Goal: Task Accomplishment & Management: Use online tool/utility

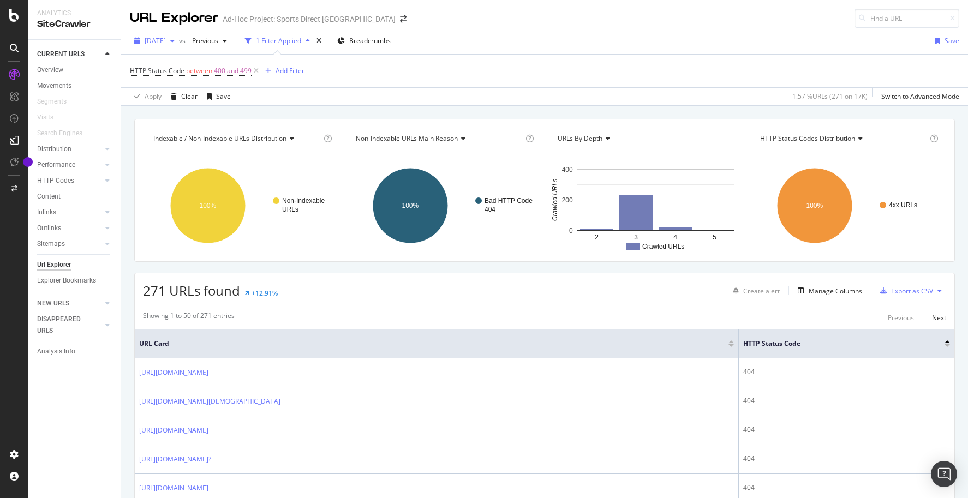
click at [166, 45] on span "[DATE]" at bounding box center [155, 40] width 21 height 9
click at [60, 354] on div "Analysis Info" at bounding box center [56, 351] width 38 height 11
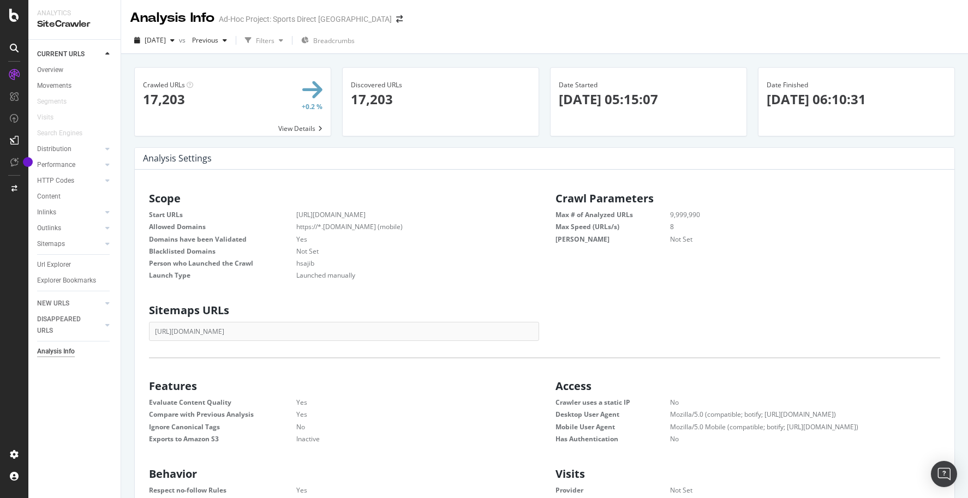
scroll to position [166, 377]
click at [60, 429] on div "Configure and access your website analyses" at bounding box center [99, 432] width 130 height 9
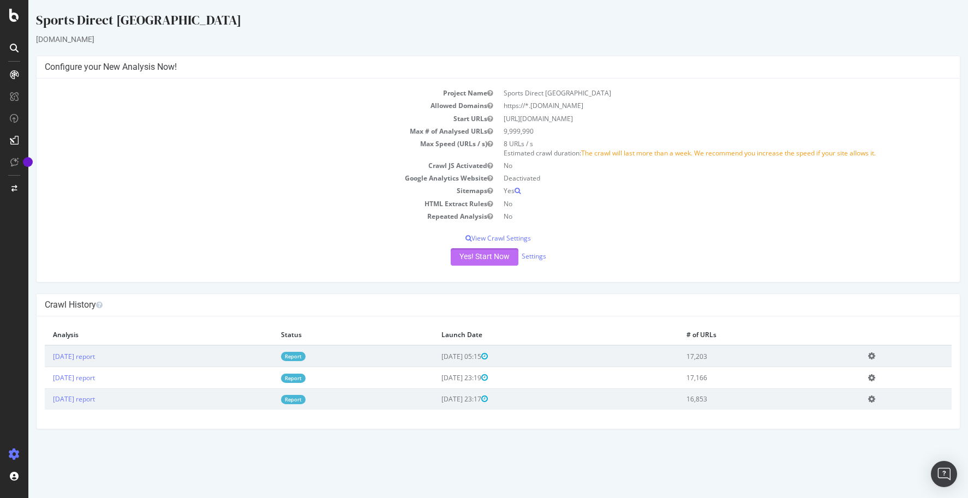
click at [491, 257] on button "Yes! Start Now" at bounding box center [485, 256] width 68 height 17
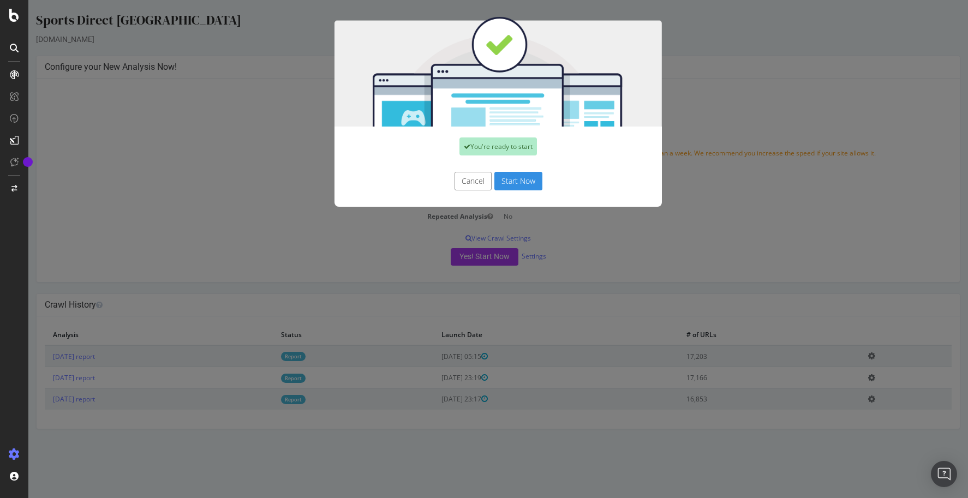
click at [503, 181] on button "Start Now" at bounding box center [519, 181] width 48 height 19
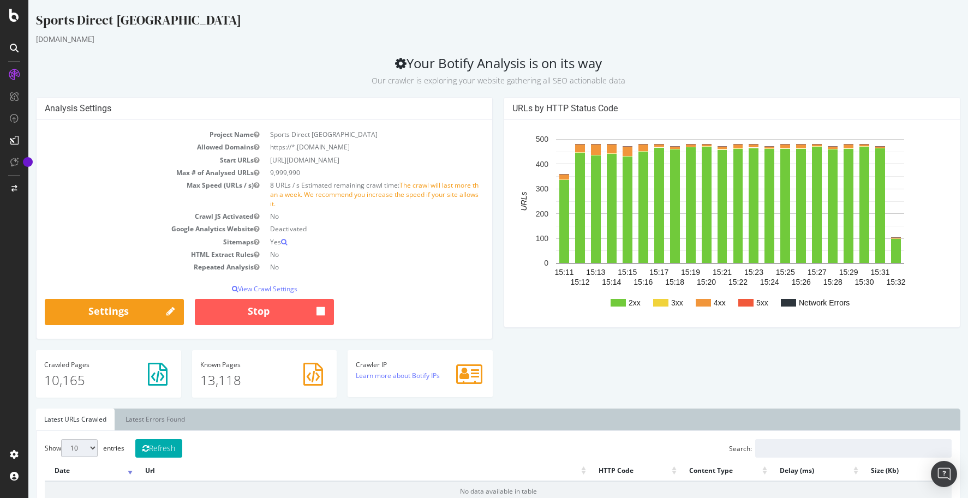
click at [685, 63] on h2 "Your Botify Analysis is on its way Our crawler is exploring your website gather…" at bounding box center [498, 71] width 925 height 31
